Goal: Transaction & Acquisition: Purchase product/service

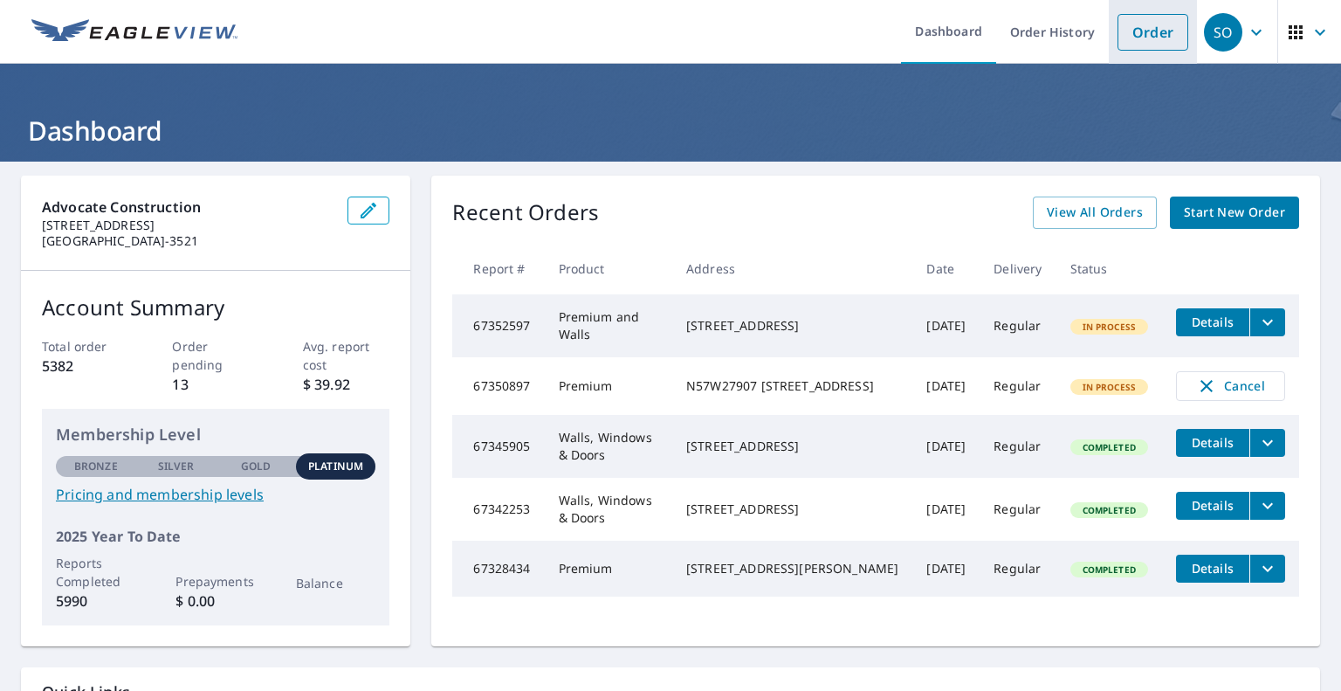
click at [1156, 39] on link "Order" at bounding box center [1153, 32] width 71 height 37
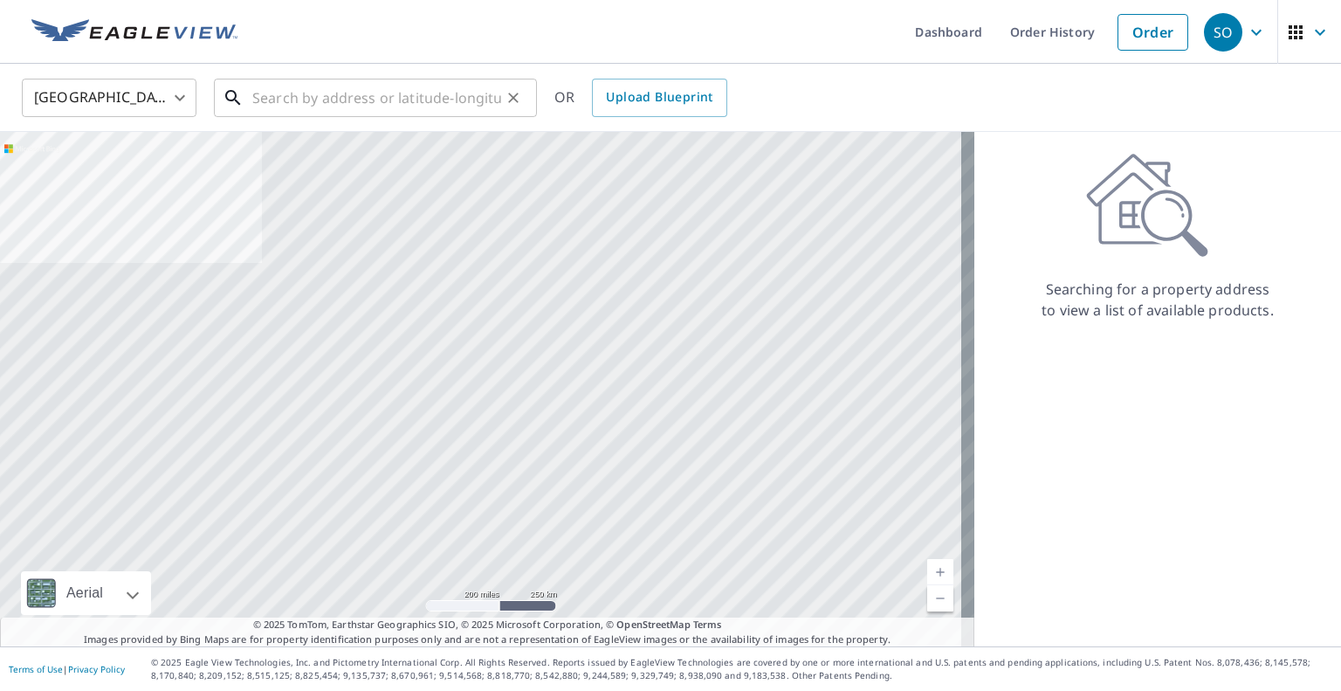
click at [442, 105] on input "text" at bounding box center [376, 97] width 249 height 49
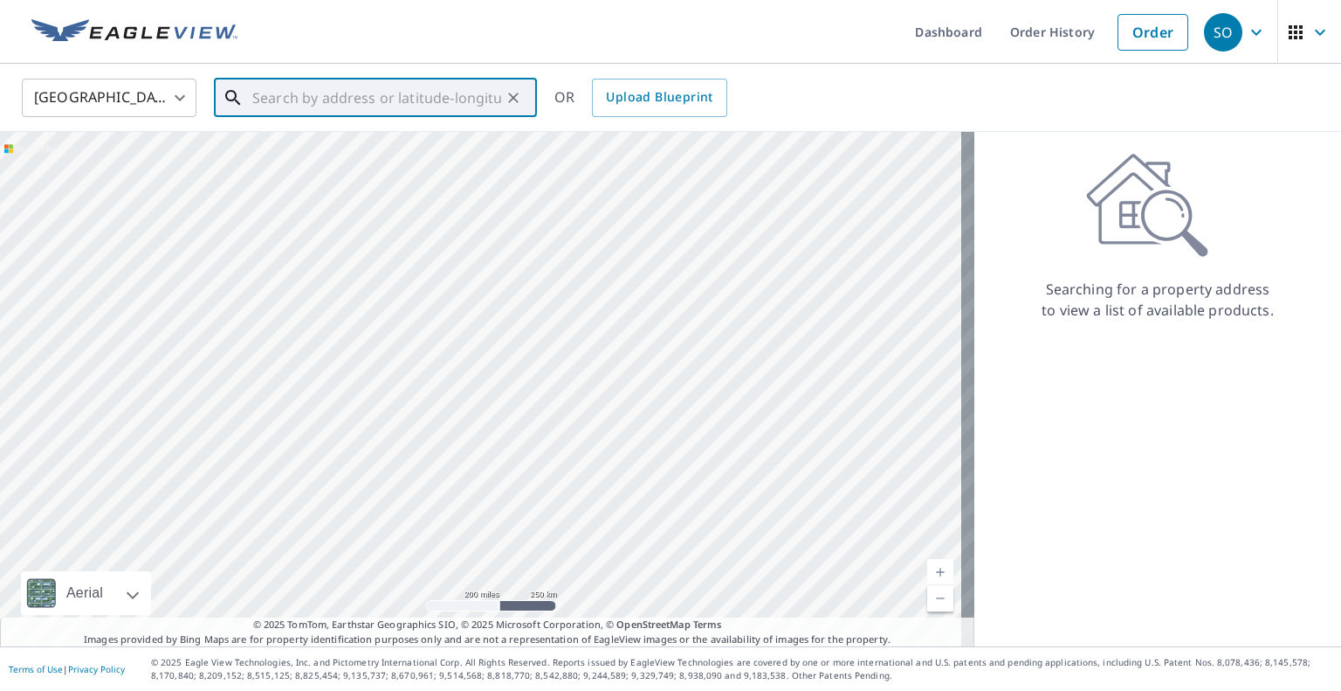
paste input "[STREET_ADDRESS][PERSON_NAME]"
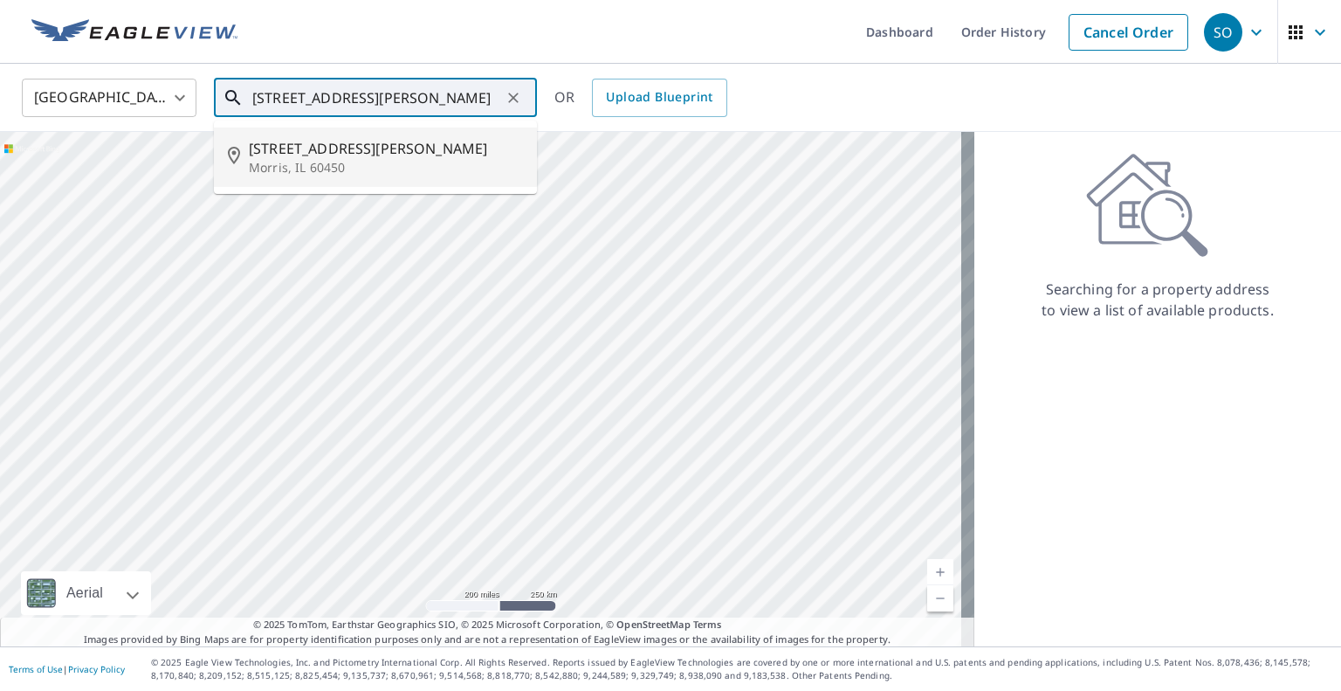
click at [347, 146] on span "[STREET_ADDRESS][PERSON_NAME]" at bounding box center [386, 148] width 274 height 21
type input "[STREET_ADDRESS][PERSON_NAME]"
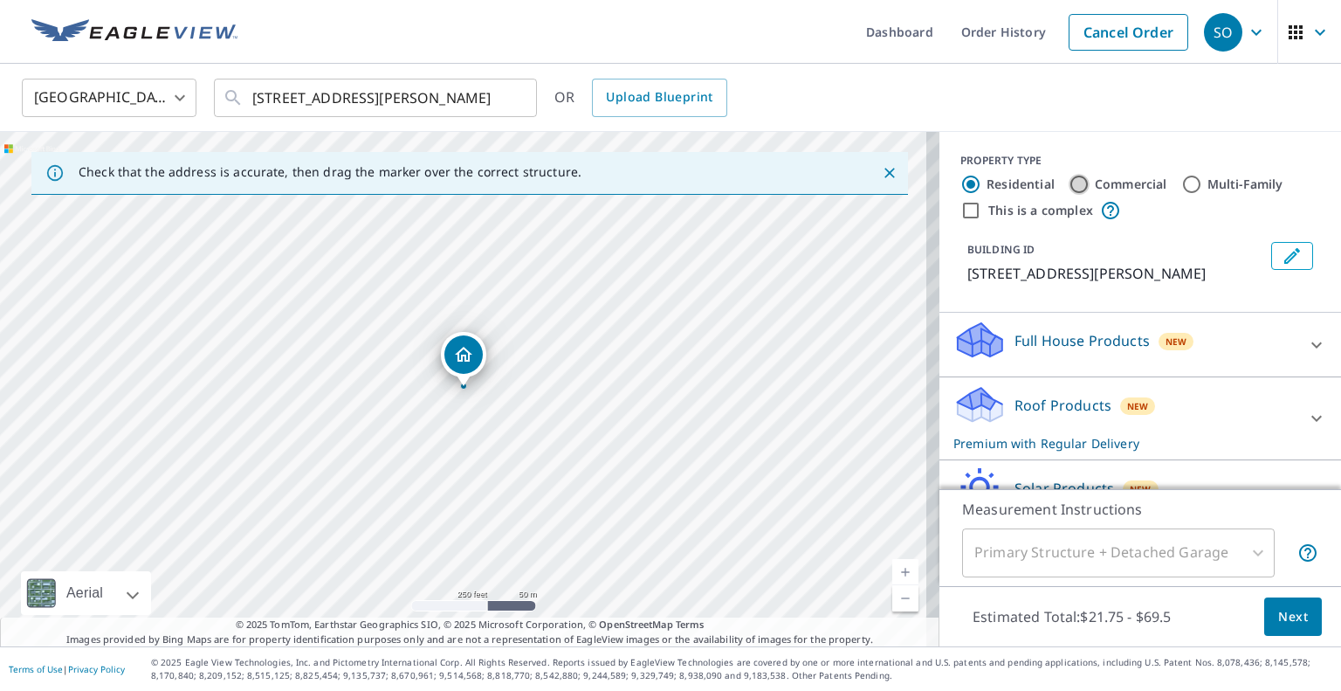
click at [1069, 185] on input "Commercial" at bounding box center [1079, 184] width 21 height 21
radio input "true"
type input "4"
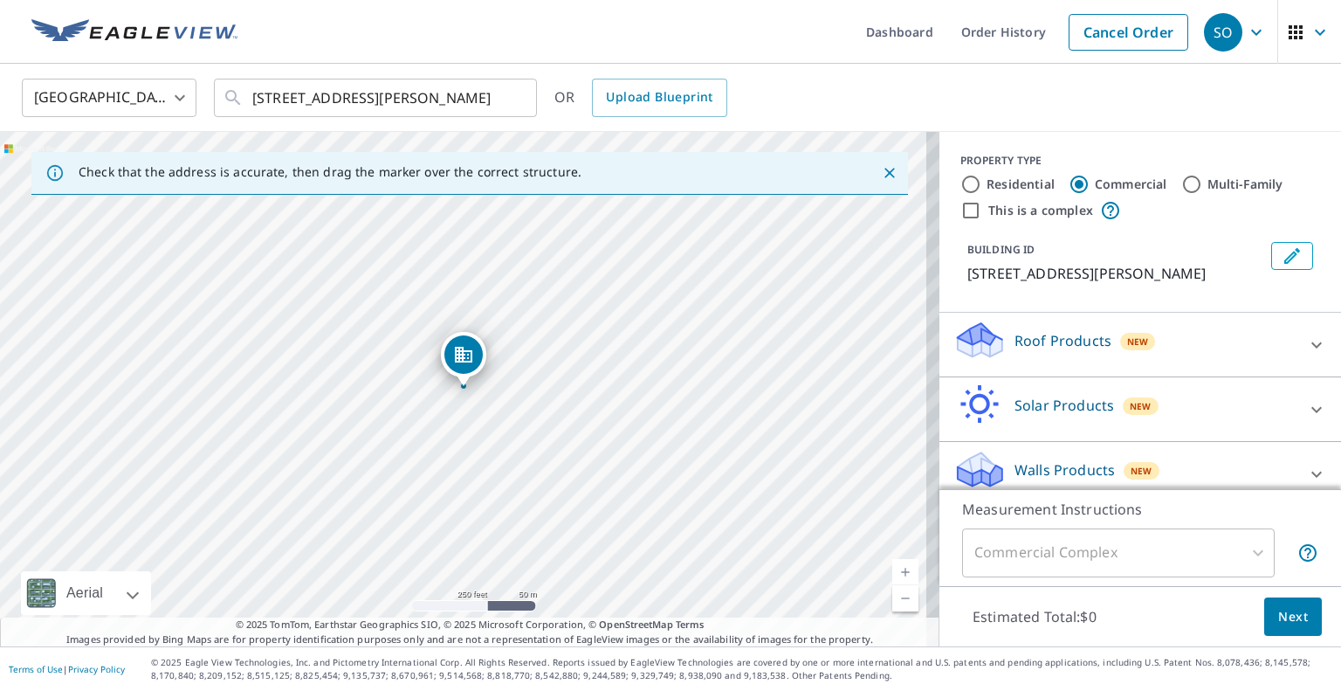
click at [1306, 339] on icon at bounding box center [1316, 344] width 21 height 21
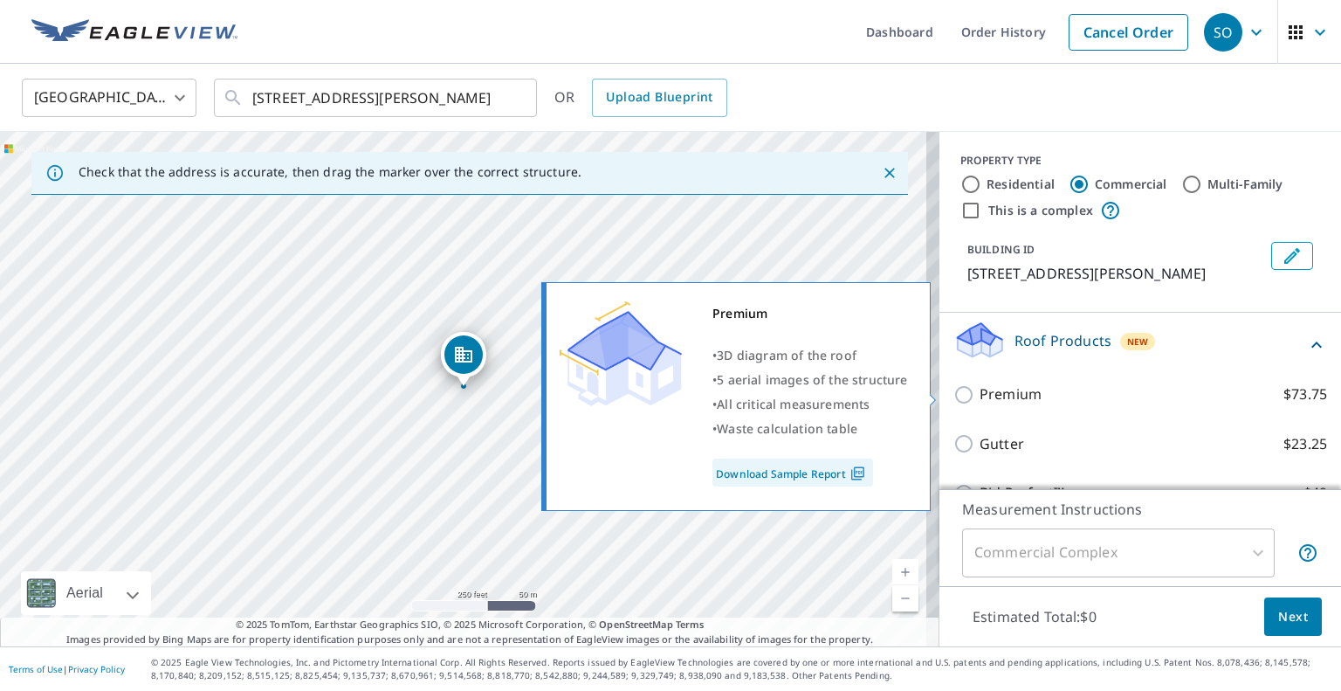
click at [953, 393] on input "Premium $73.75" at bounding box center [966, 394] width 26 height 21
checkbox input "true"
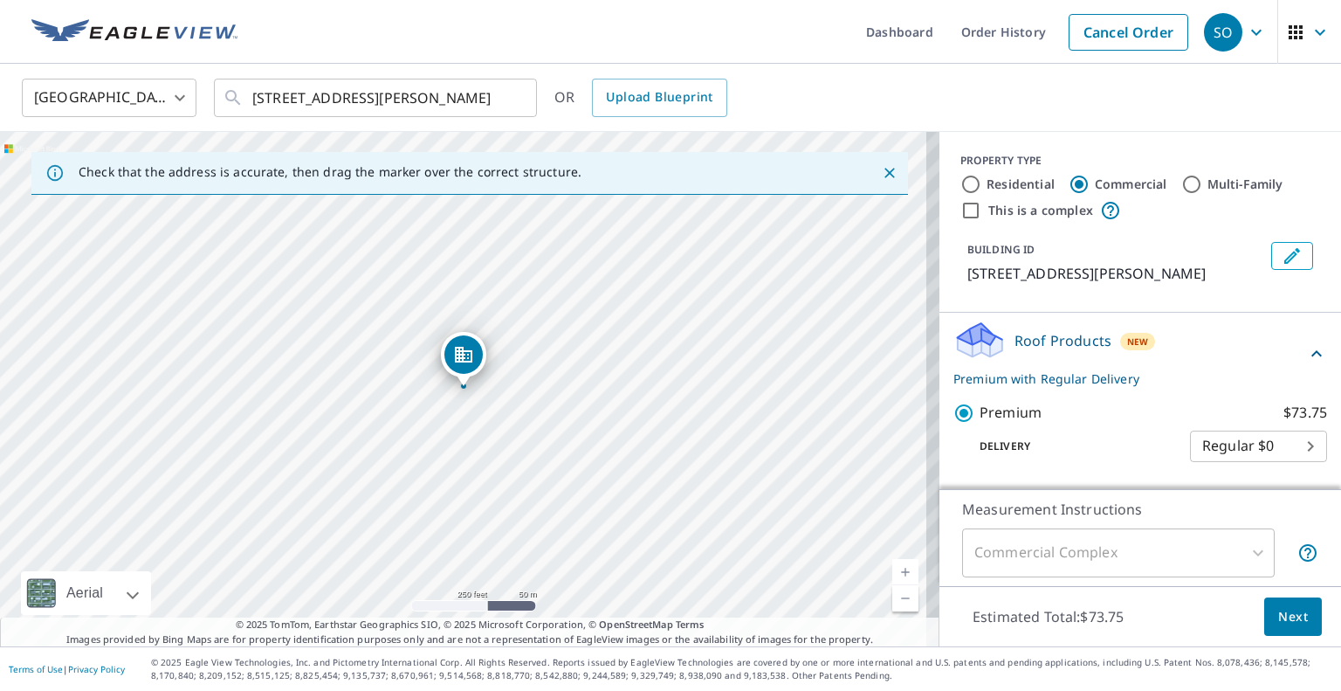
scroll to position [220, 0]
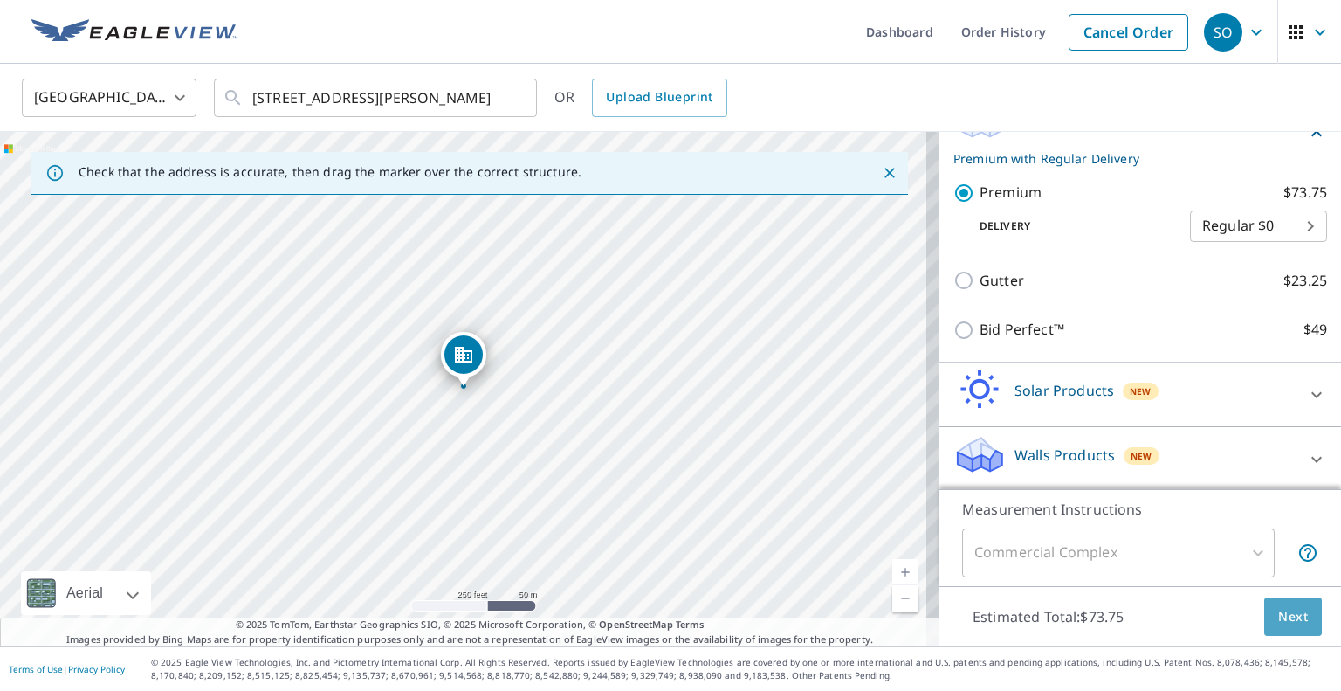
click at [1278, 609] on span "Next" at bounding box center [1293, 617] width 30 height 22
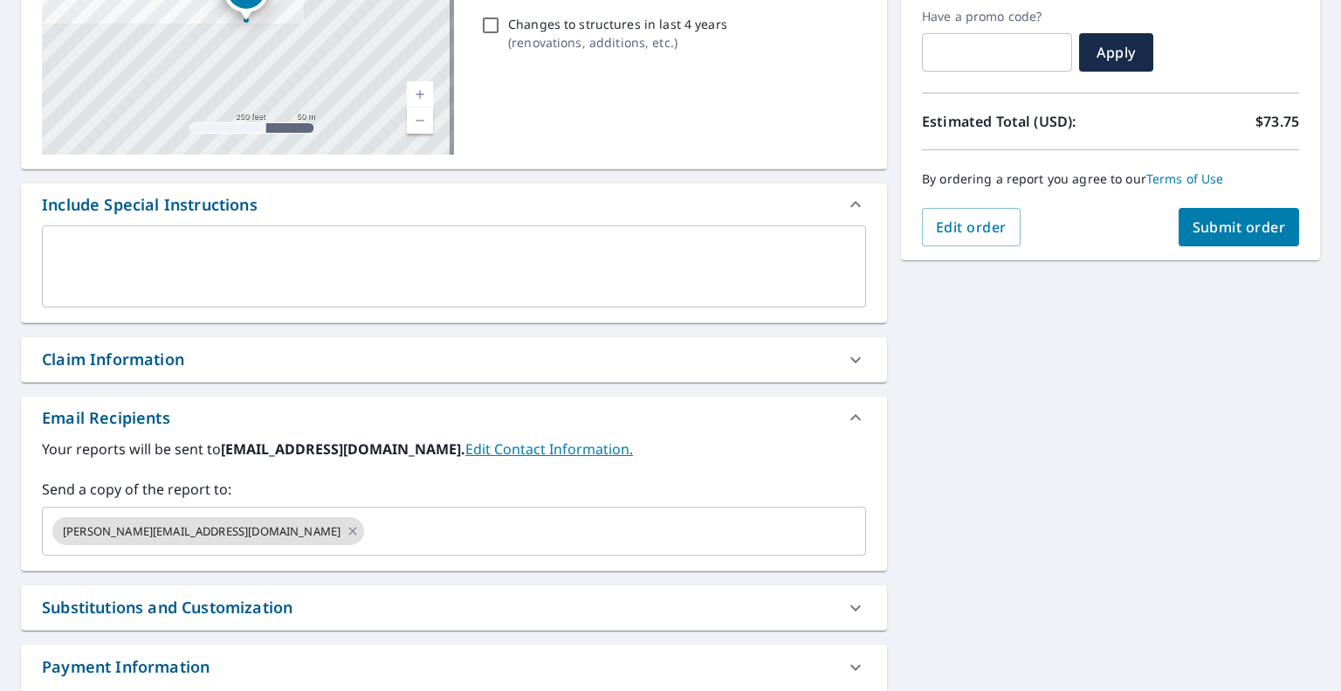
scroll to position [313, 0]
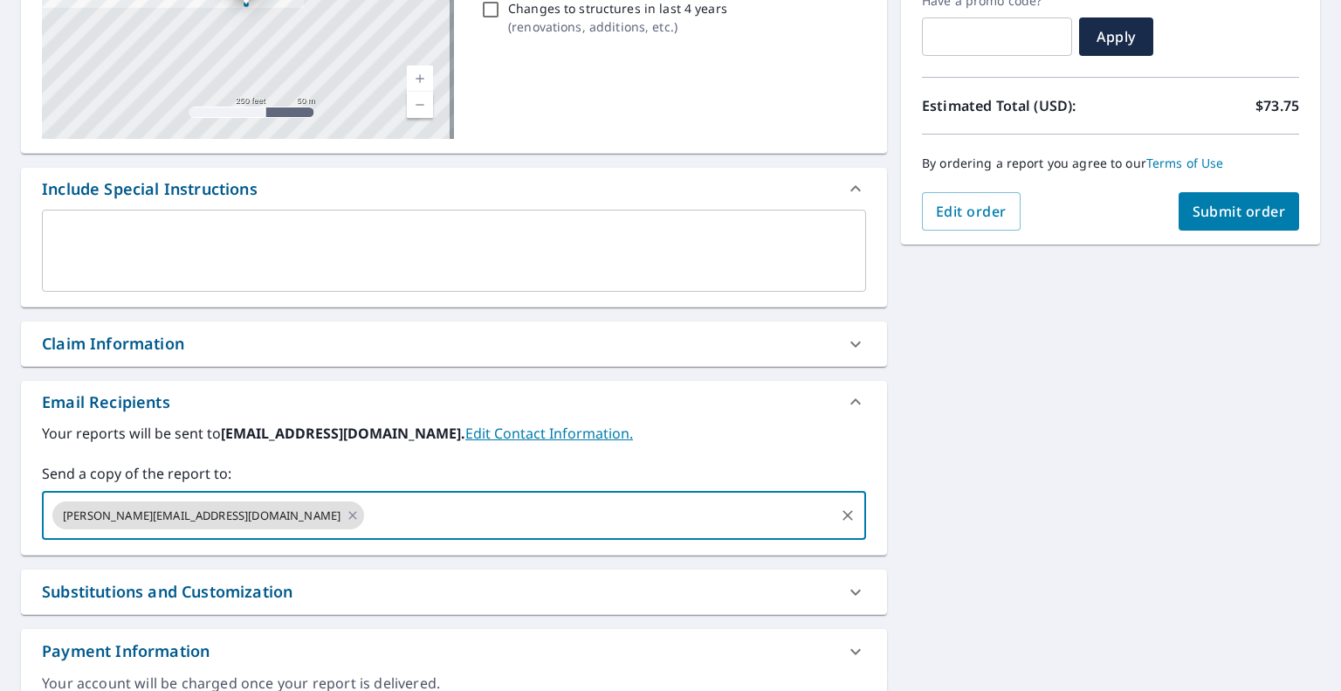
click at [388, 512] on input "text" at bounding box center [599, 515] width 465 height 33
type input "[PERSON_NAME][EMAIL_ADDRESS][DOMAIN_NAME]"
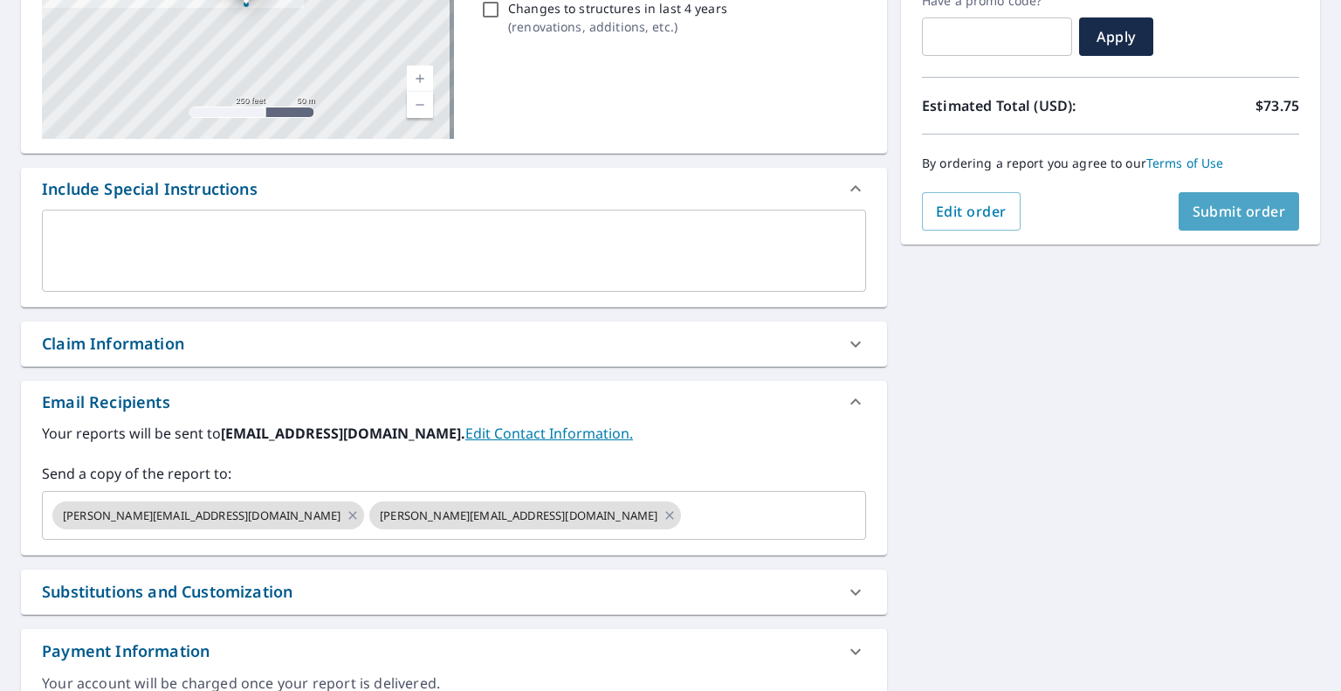
click at [1222, 214] on span "Submit order" at bounding box center [1239, 211] width 93 height 19
checkbox input "true"
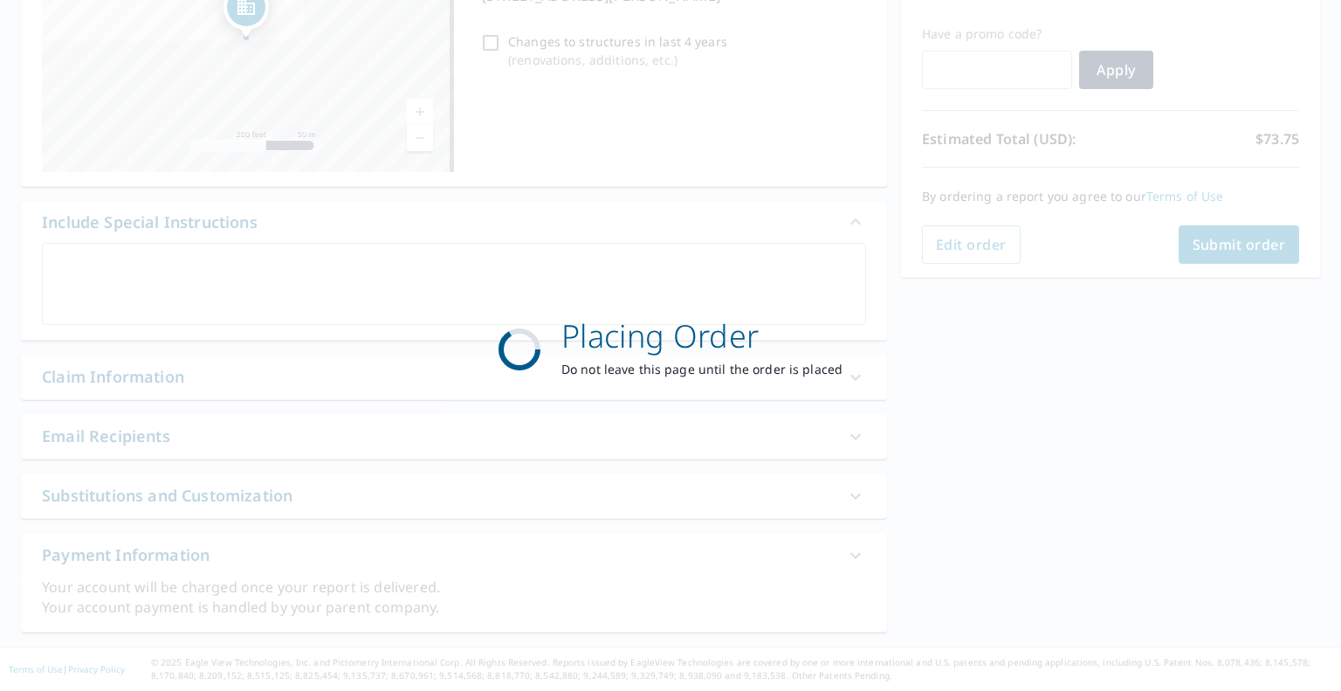
scroll to position [278, 0]
